Goal: Task Accomplishment & Management: Complete application form

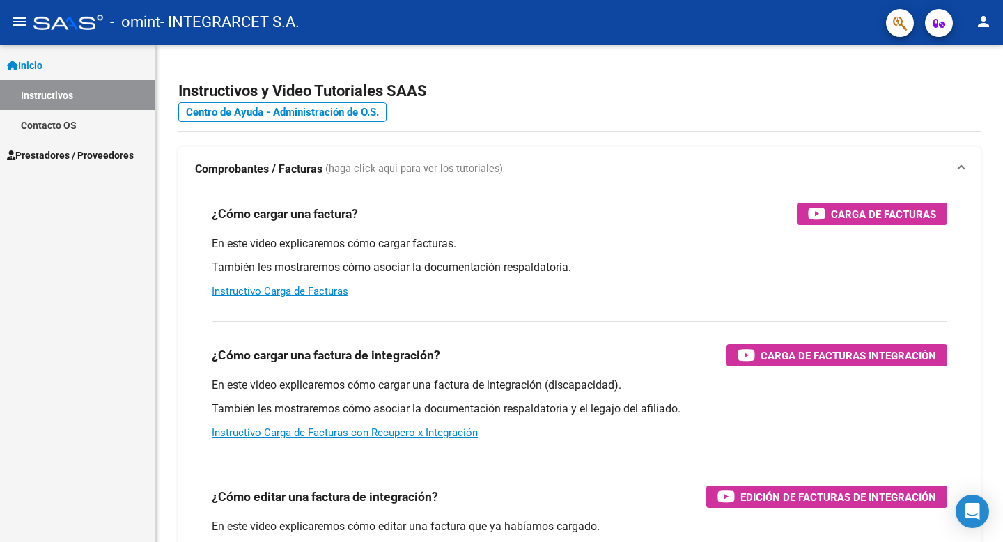
click at [73, 154] on span "Prestadores / Proveedores" at bounding box center [70, 155] width 127 height 15
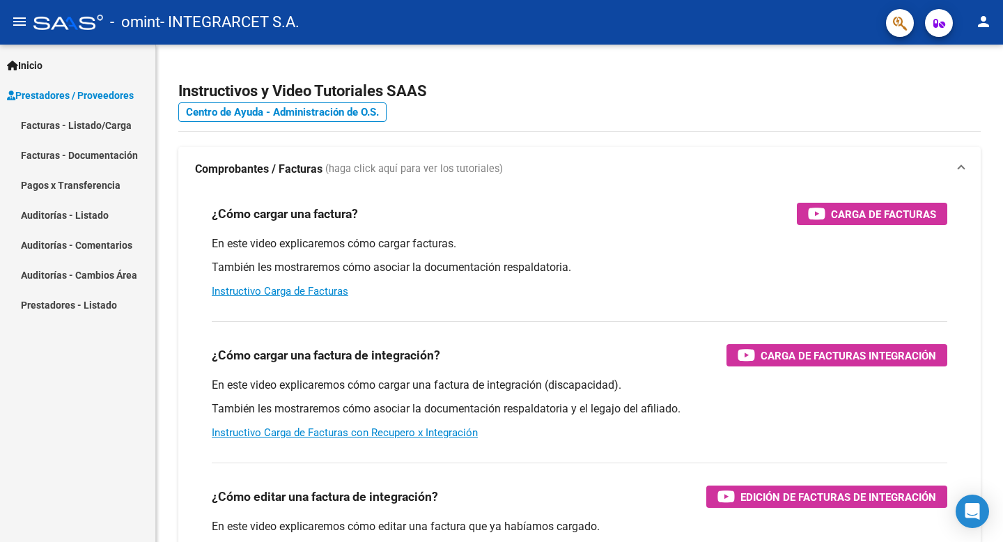
click at [89, 125] on link "Facturas - Listado/Carga" at bounding box center [77, 125] width 155 height 30
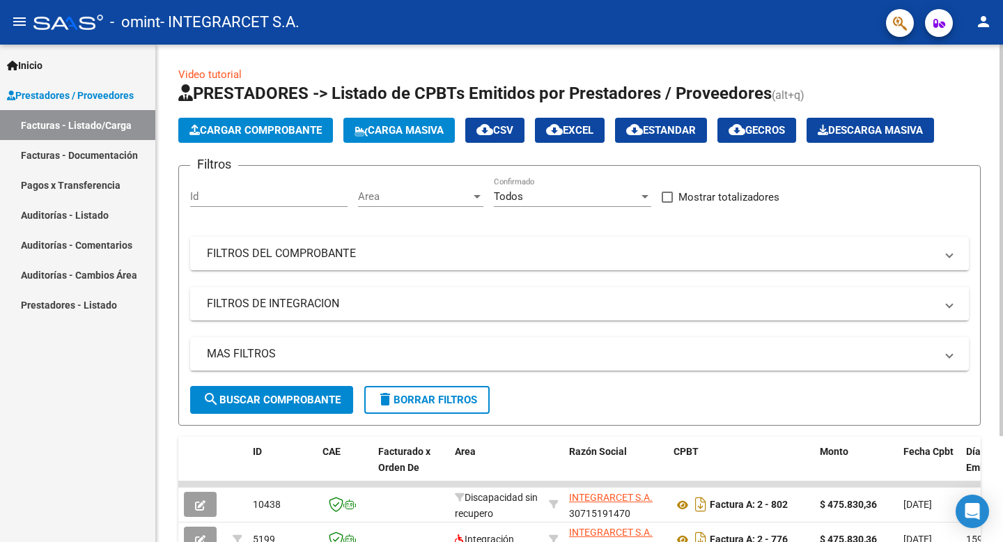
click at [249, 131] on span "Cargar Comprobante" at bounding box center [255, 130] width 132 height 13
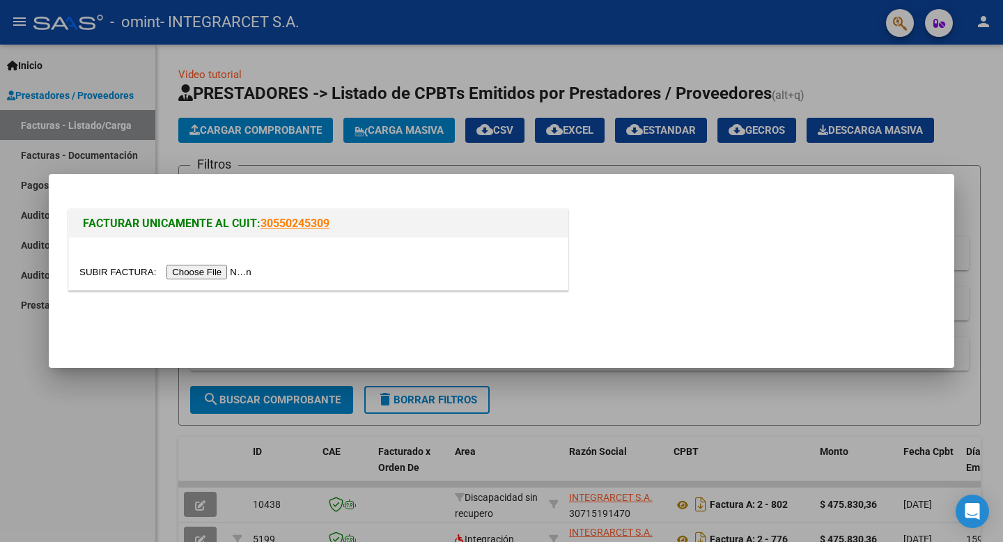
click at [194, 272] on input "file" at bounding box center [167, 272] width 176 height 15
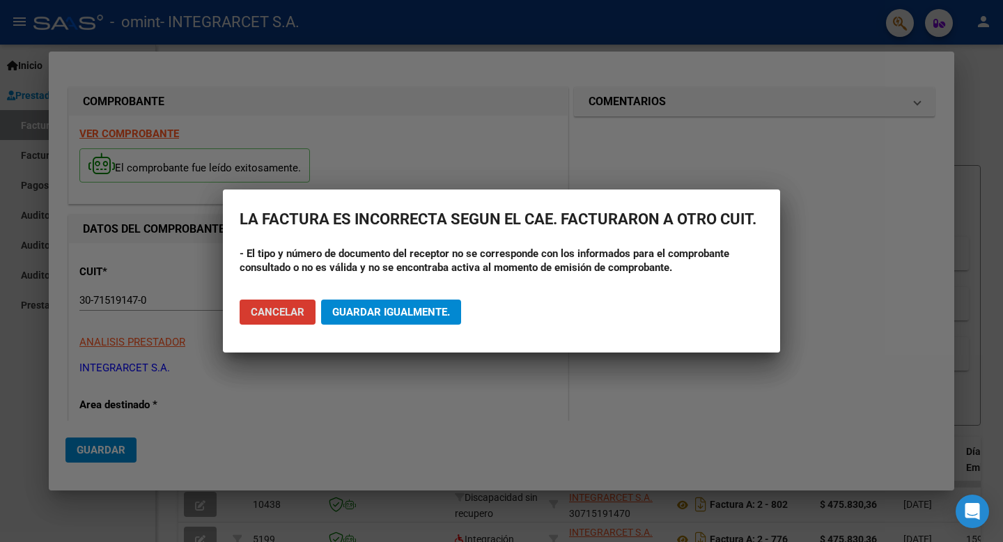
click at [283, 313] on span "Cancelar" at bounding box center [278, 312] width 54 height 13
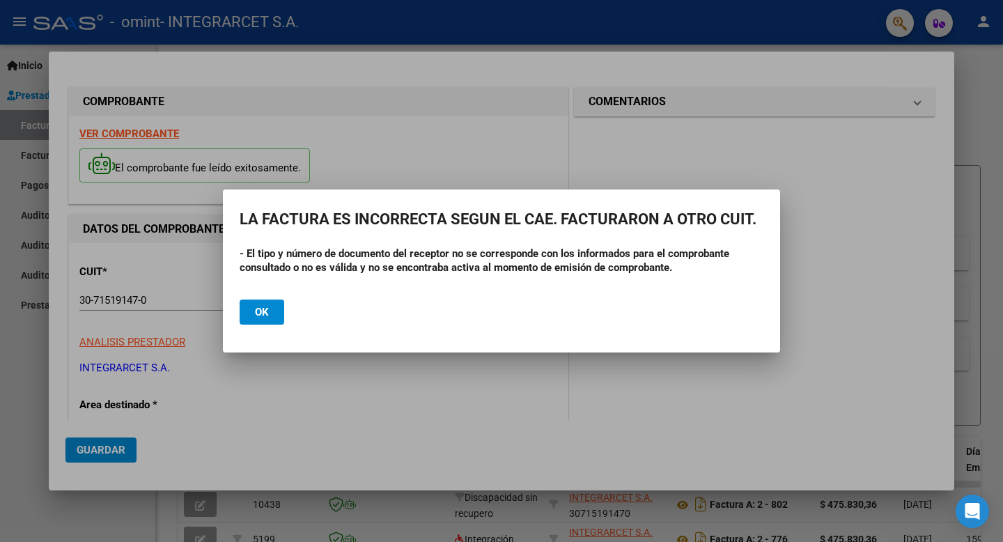
click at [271, 305] on button "Ok" at bounding box center [261, 311] width 45 height 25
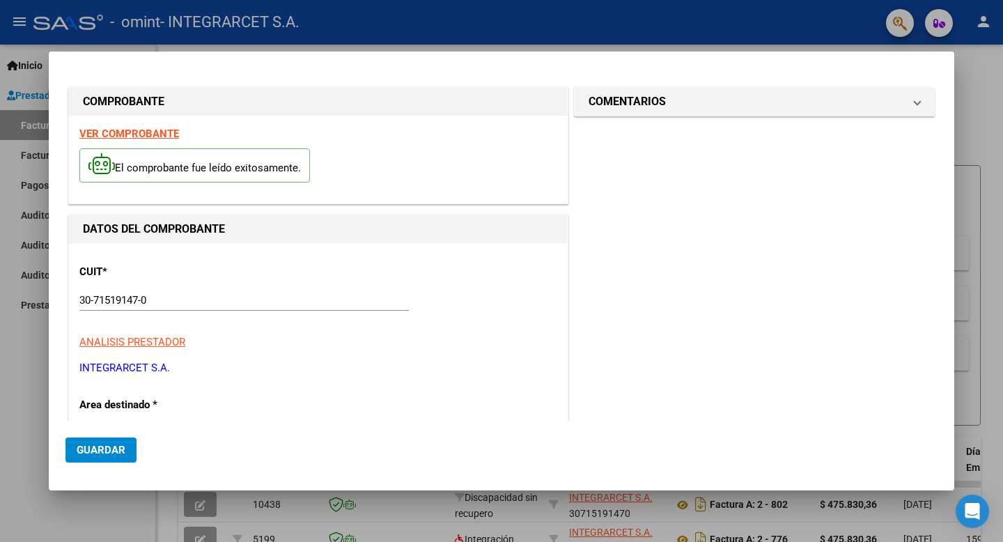
click at [32, 214] on div at bounding box center [501, 271] width 1003 height 542
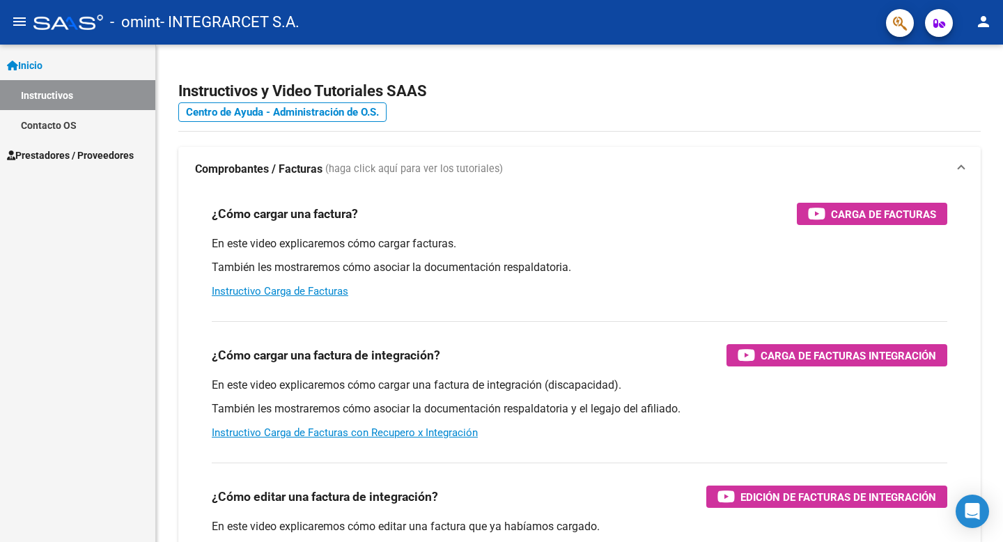
click at [74, 153] on span "Prestadores / Proveedores" at bounding box center [70, 155] width 127 height 15
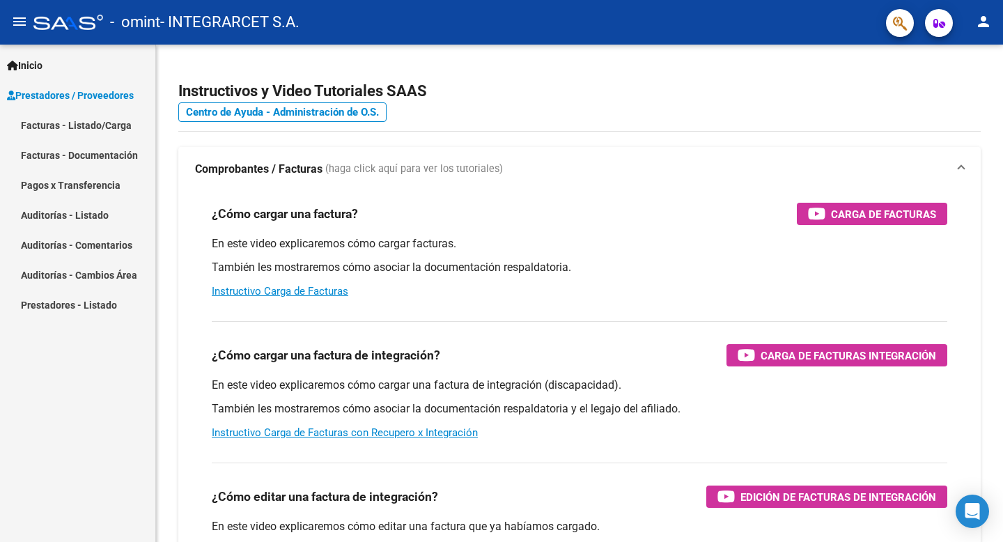
click at [77, 100] on span "Prestadores / Proveedores" at bounding box center [70, 95] width 127 height 15
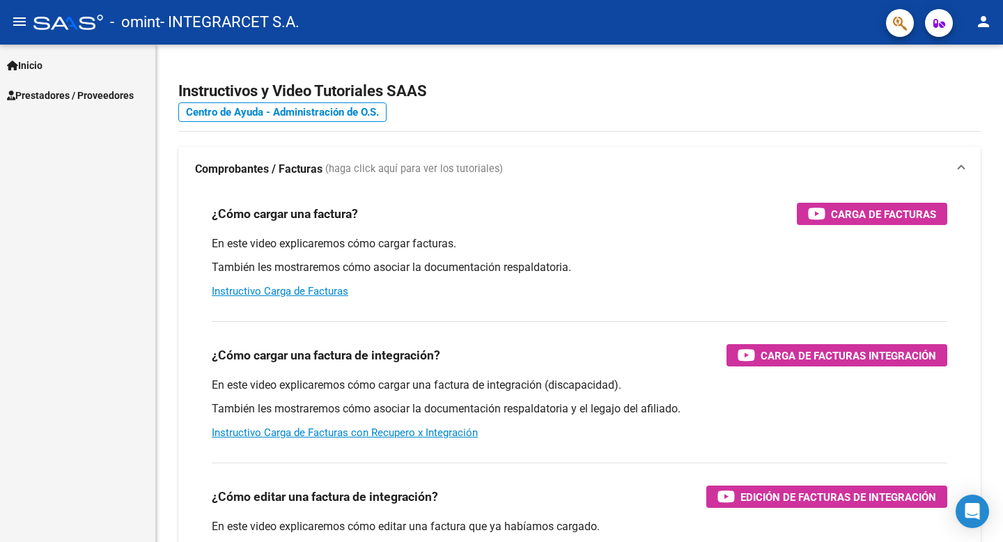
click at [70, 62] on link "Inicio" at bounding box center [77, 65] width 155 height 30
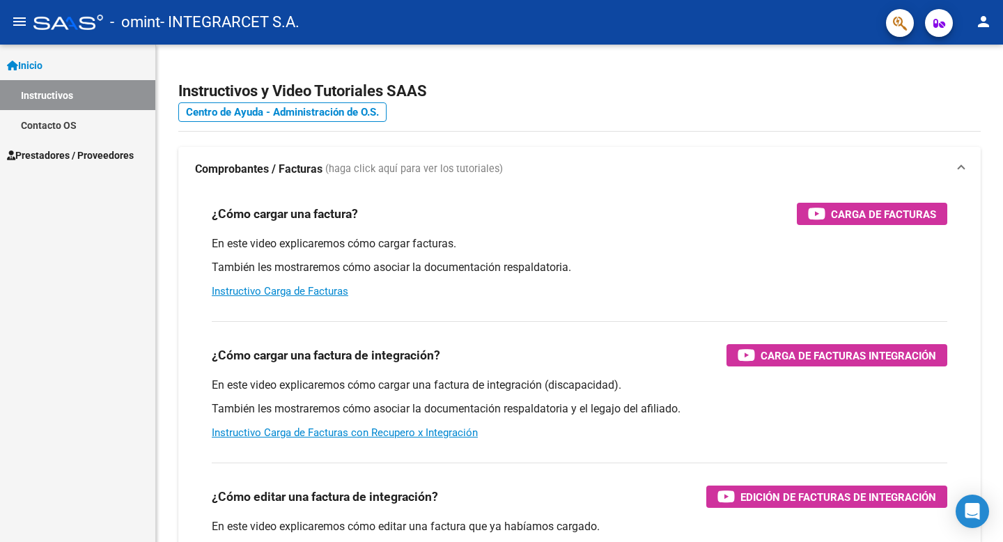
click at [18, 23] on mat-icon "menu" at bounding box center [19, 21] width 17 height 17
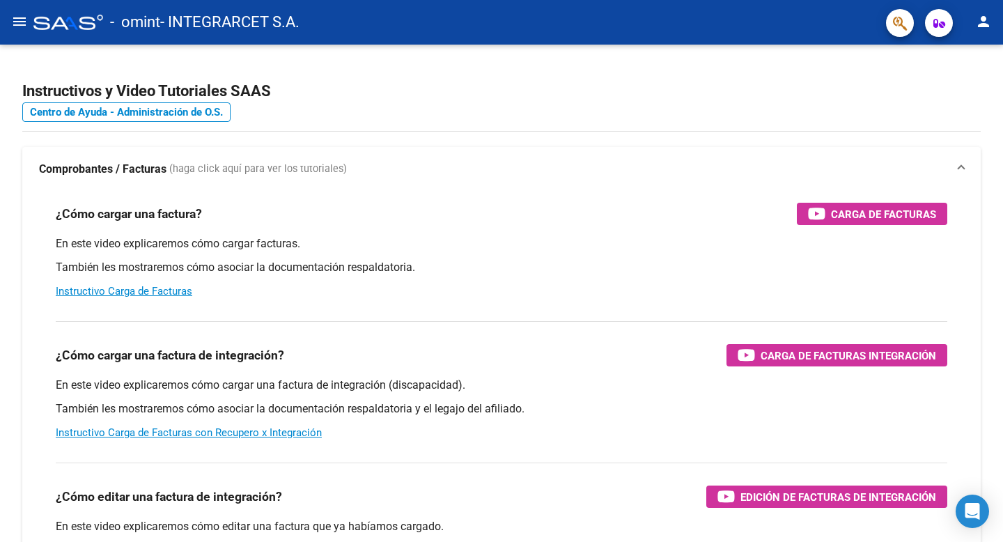
click at [18, 23] on mat-icon "menu" at bounding box center [19, 21] width 17 height 17
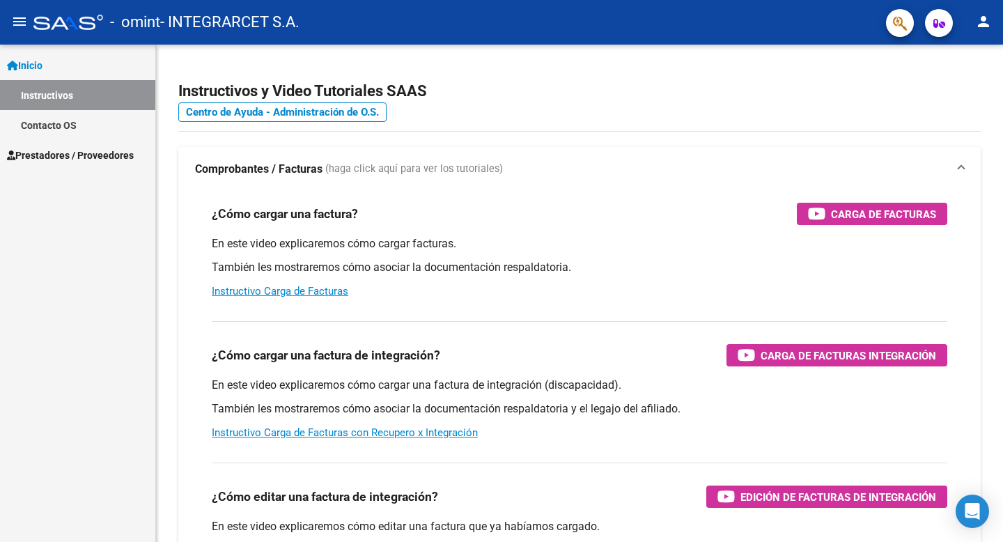
click at [25, 127] on link "Contacto OS" at bounding box center [77, 125] width 155 height 30
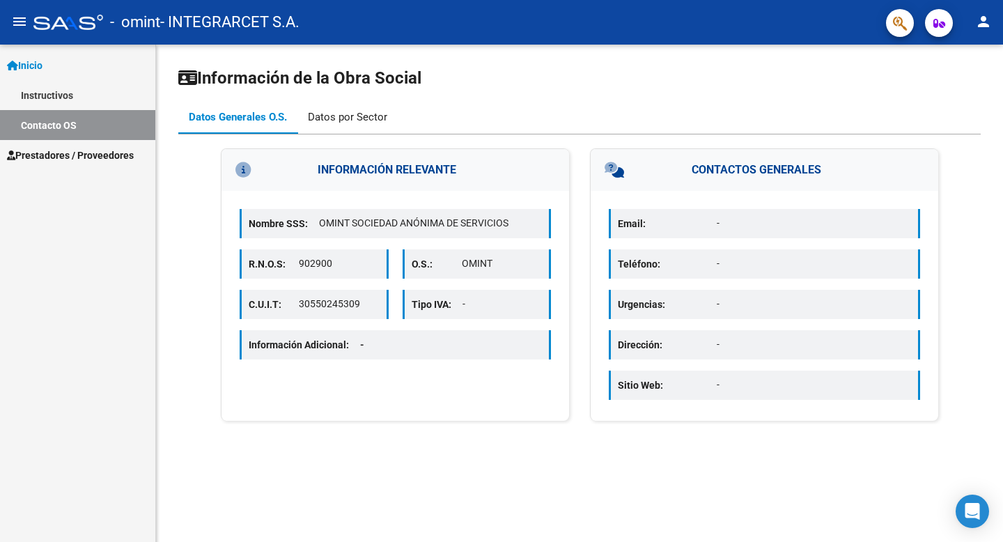
click at [347, 116] on div "Datos por Sector" at bounding box center [347, 116] width 79 height 15
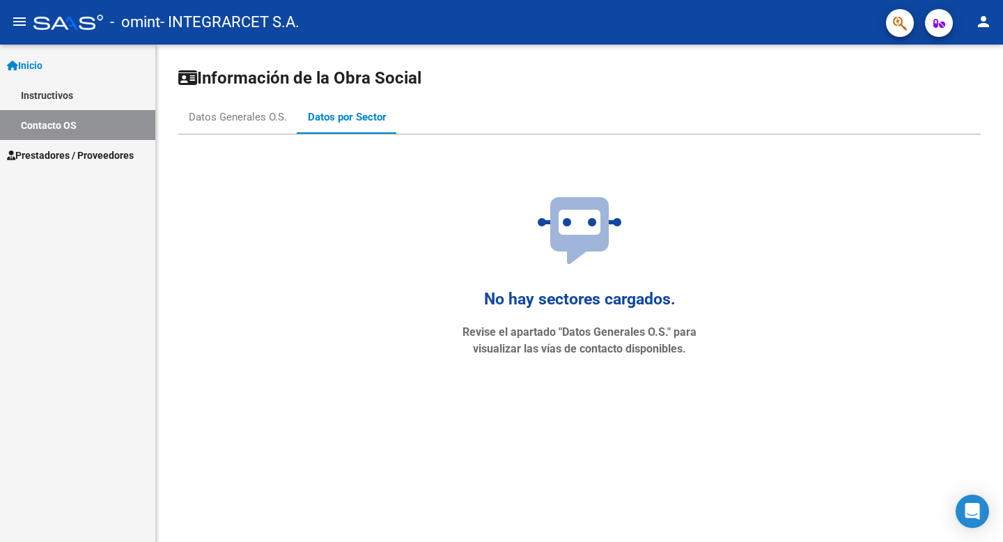
click at [65, 157] on span "Prestadores / Proveedores" at bounding box center [70, 155] width 127 height 15
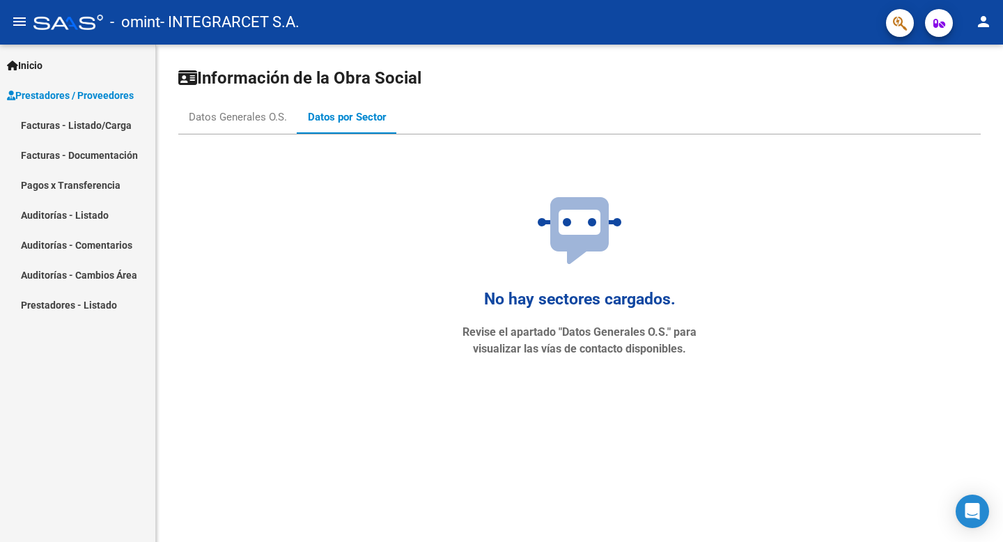
click at [66, 155] on link "Facturas - Documentación" at bounding box center [77, 155] width 155 height 30
